Goal: Task Accomplishment & Management: Use online tool/utility

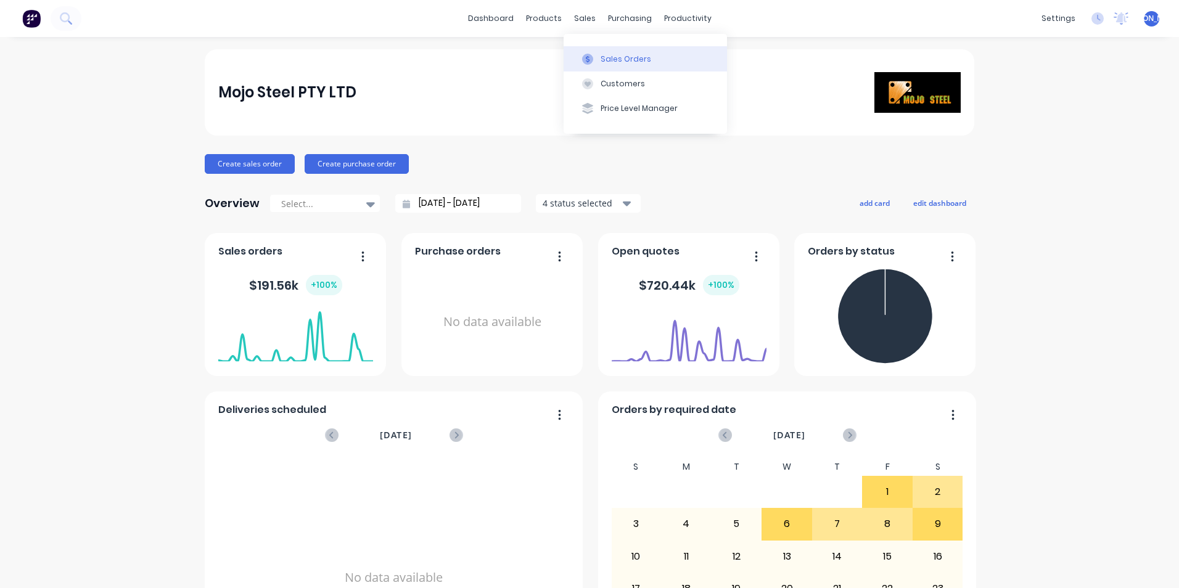
click at [612, 57] on div "Sales Orders" at bounding box center [626, 59] width 51 height 11
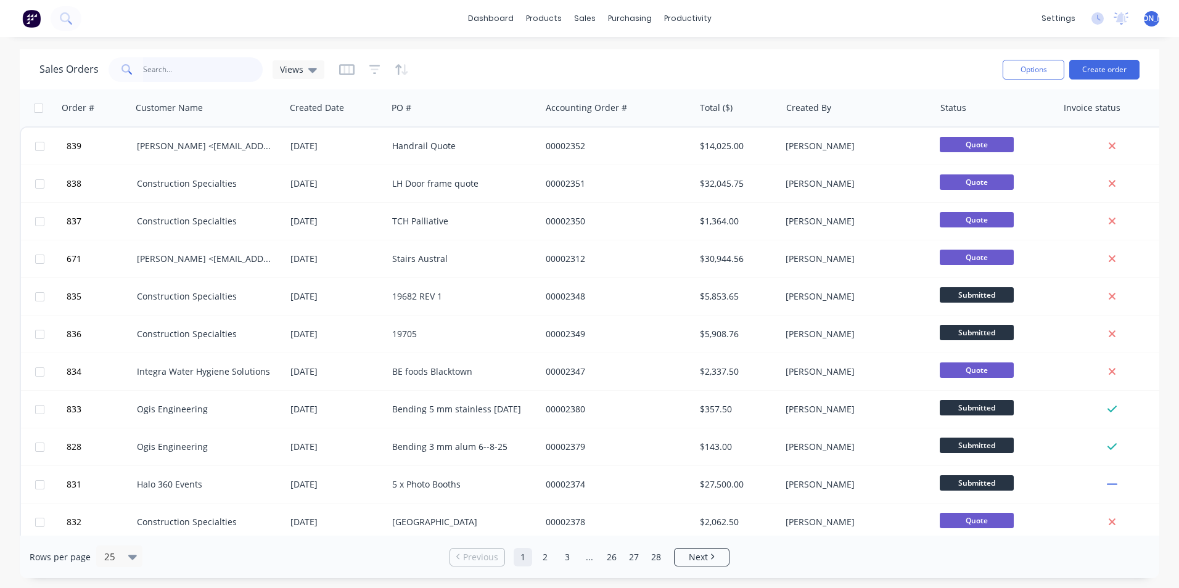
click at [166, 72] on input "text" at bounding box center [203, 69] width 120 height 25
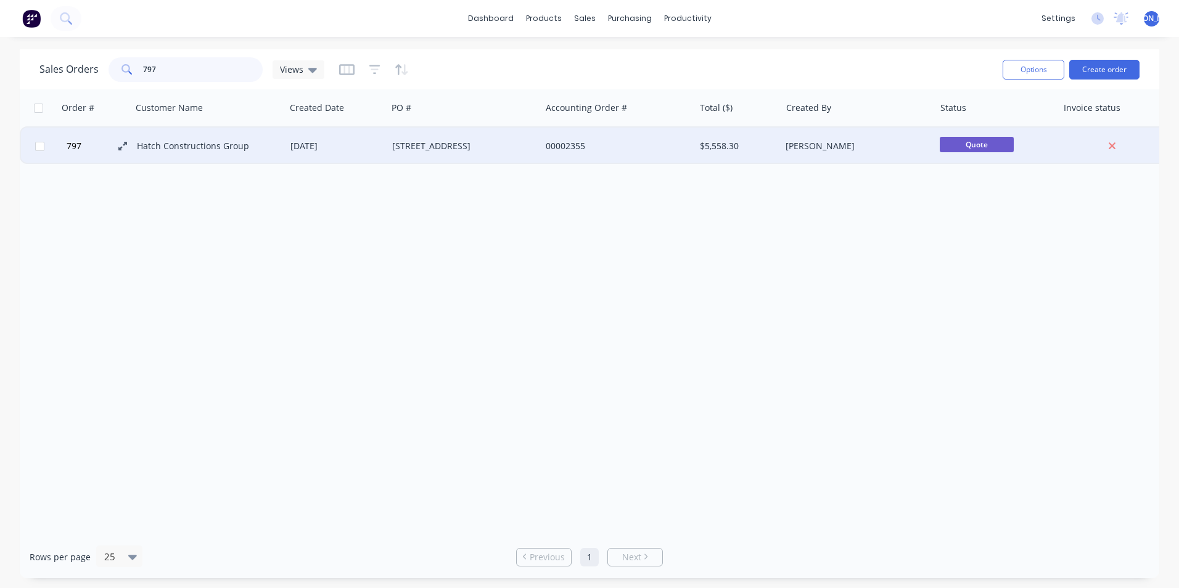
type input "797"
click at [124, 148] on icon at bounding box center [122, 146] width 9 height 9
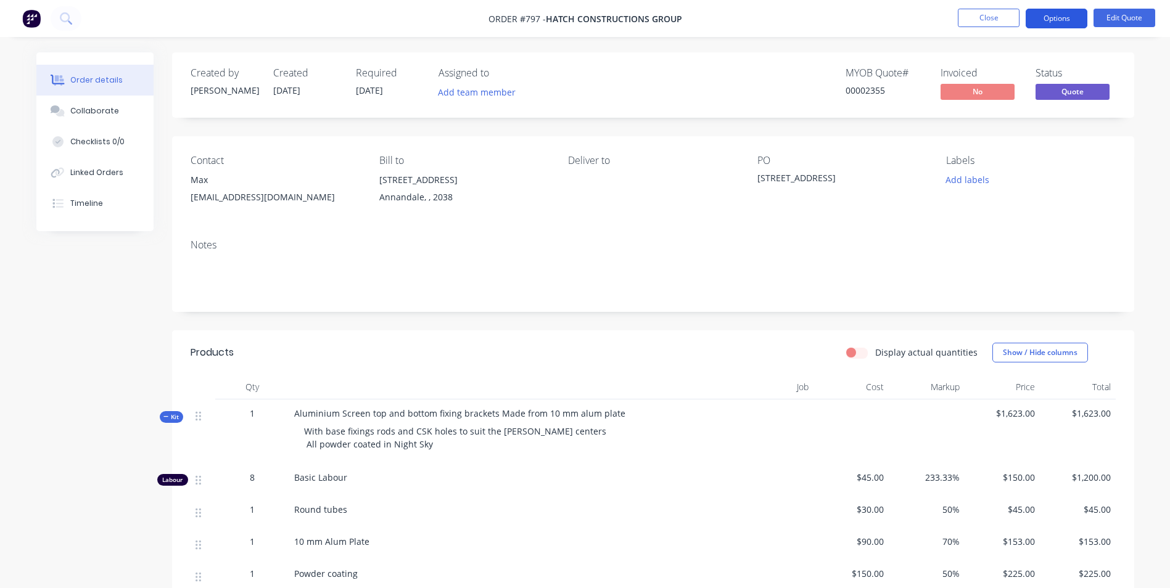
click at [1068, 18] on button "Options" at bounding box center [1056, 19] width 62 height 20
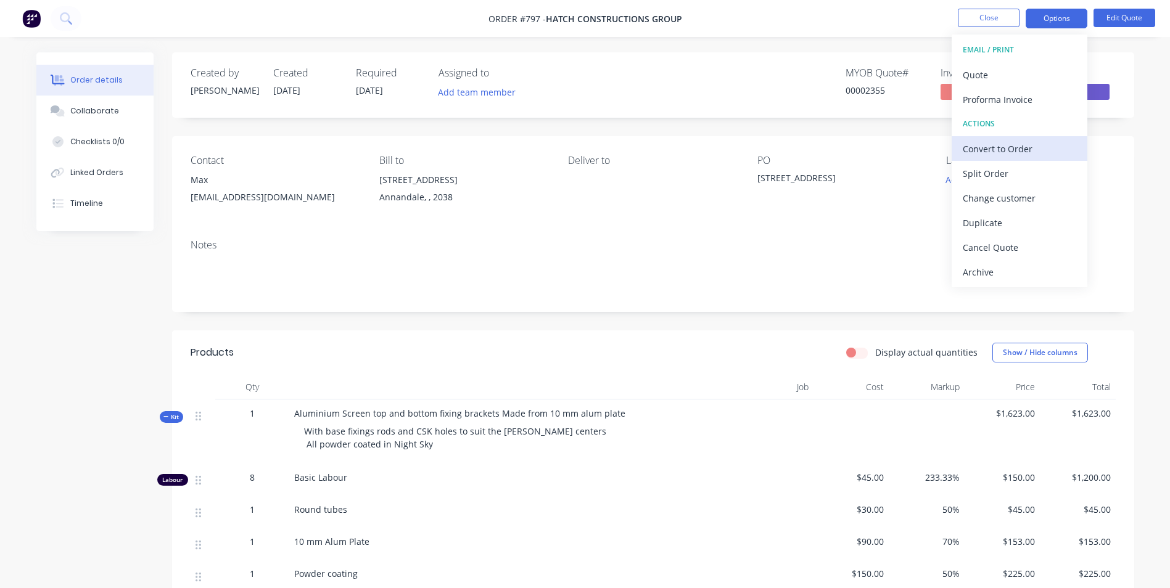
click at [999, 143] on div "Convert to Order" at bounding box center [1018, 149] width 113 height 18
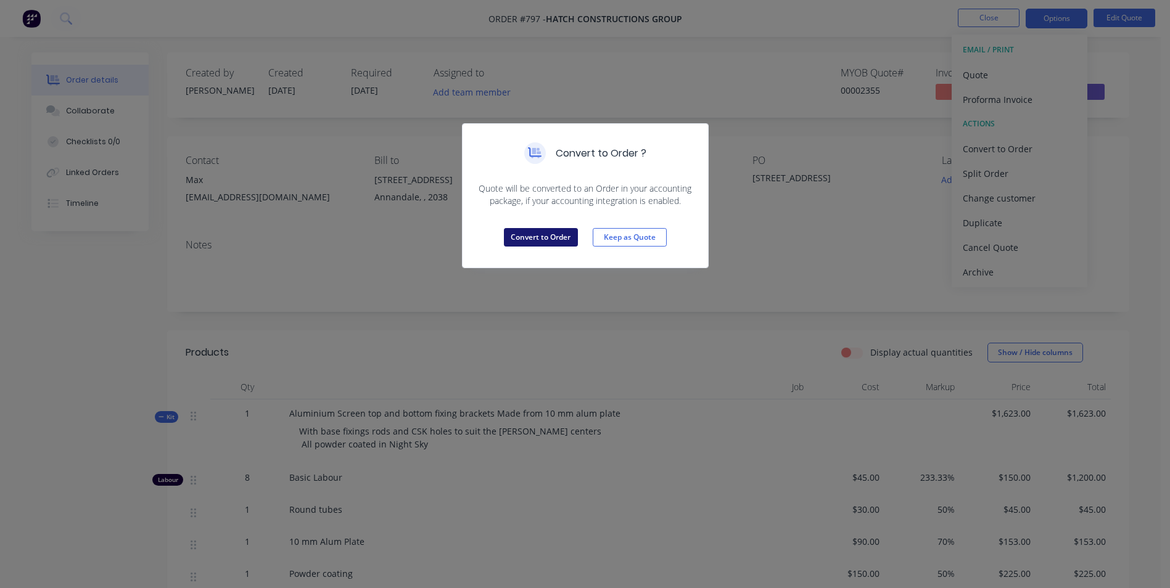
click at [562, 239] on button "Convert to Order" at bounding box center [541, 237] width 74 height 18
